Goal: Navigation & Orientation: Find specific page/section

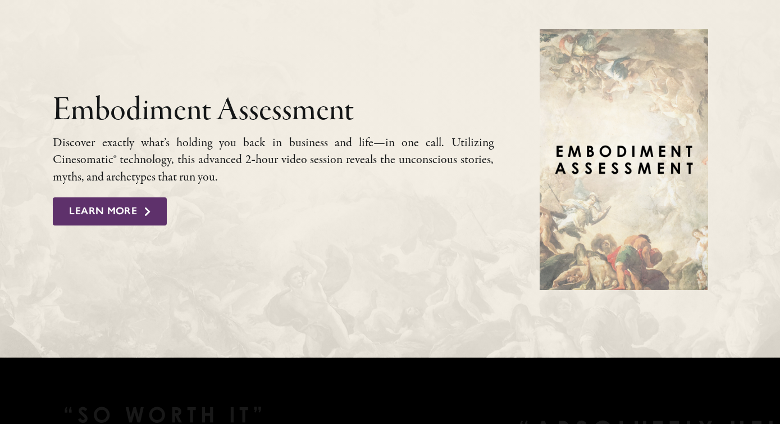
scroll to position [1149, 0]
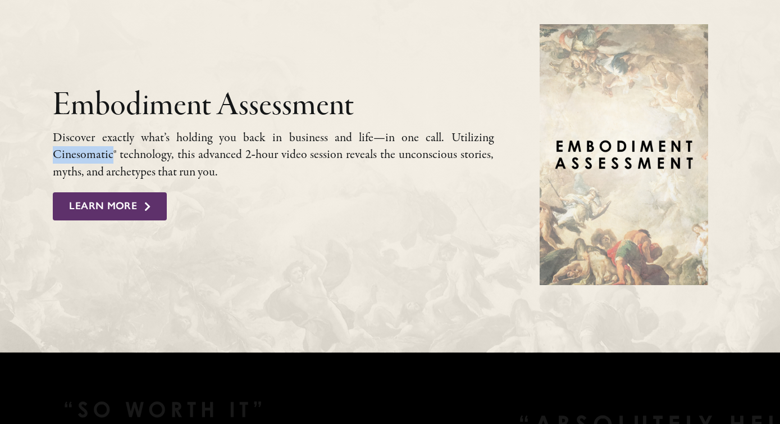
drag, startPoint x: 53, startPoint y: 151, endPoint x: 113, endPoint y: 154, distance: 60.2
click at [113, 154] on p "Discover exact­ly what’s hold­ing you back in busi­ness and life—in one call. U…" at bounding box center [273, 155] width 440 height 52
copy p "Cinesomatic"
click at [107, 202] on span "Learn More" at bounding box center [103, 206] width 68 height 12
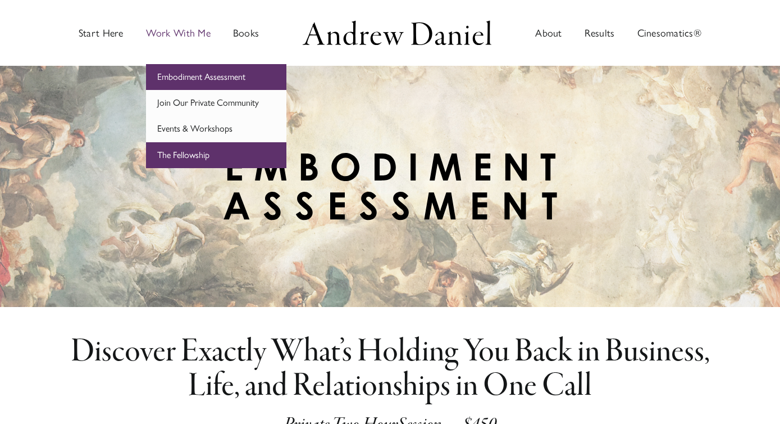
click at [174, 151] on span "The Fellowship" at bounding box center [183, 154] width 52 height 11
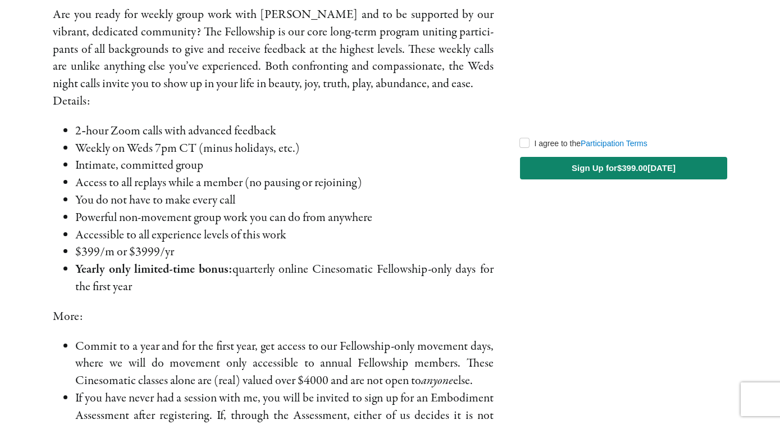
scroll to position [386, 0]
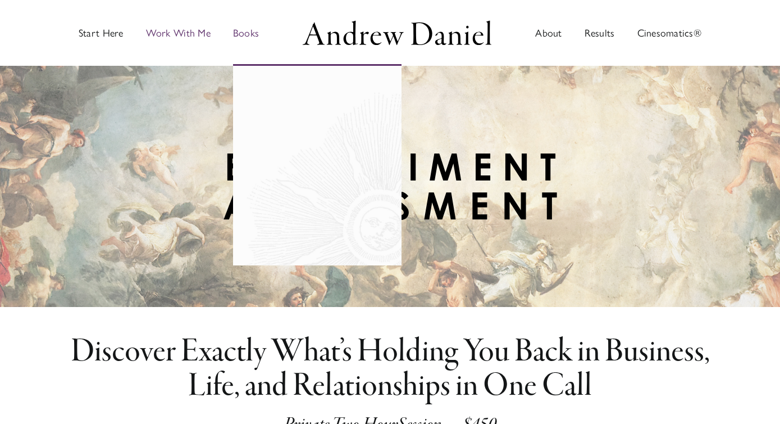
click at [240, 34] on span "Books" at bounding box center [246, 33] width 26 height 10
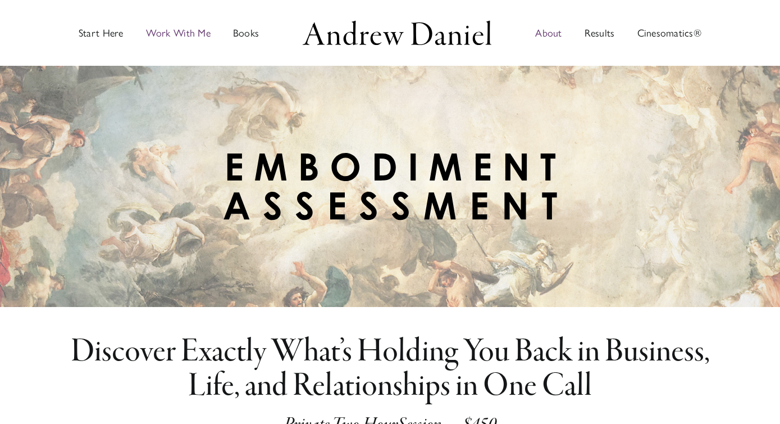
click at [555, 29] on span "About" at bounding box center [548, 33] width 26 height 10
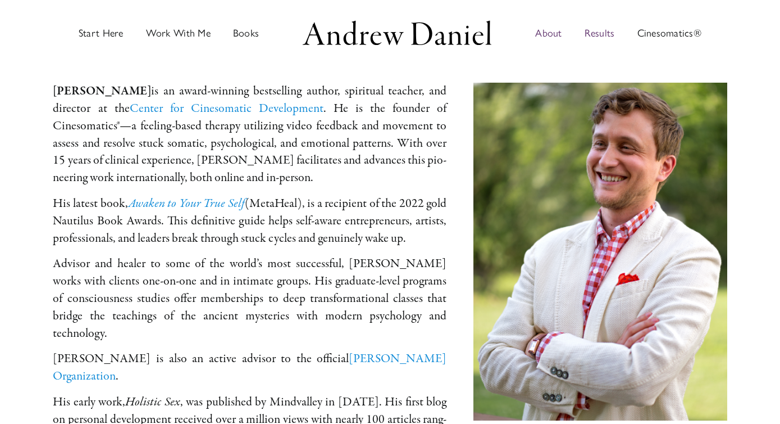
click at [606, 36] on span "Results" at bounding box center [600, 33] width 30 height 10
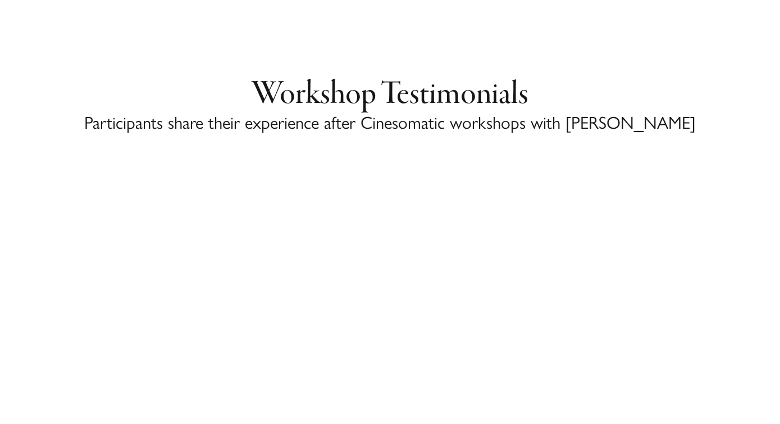
scroll to position [4832, 0]
